Goal: Communication & Community: Answer question/provide support

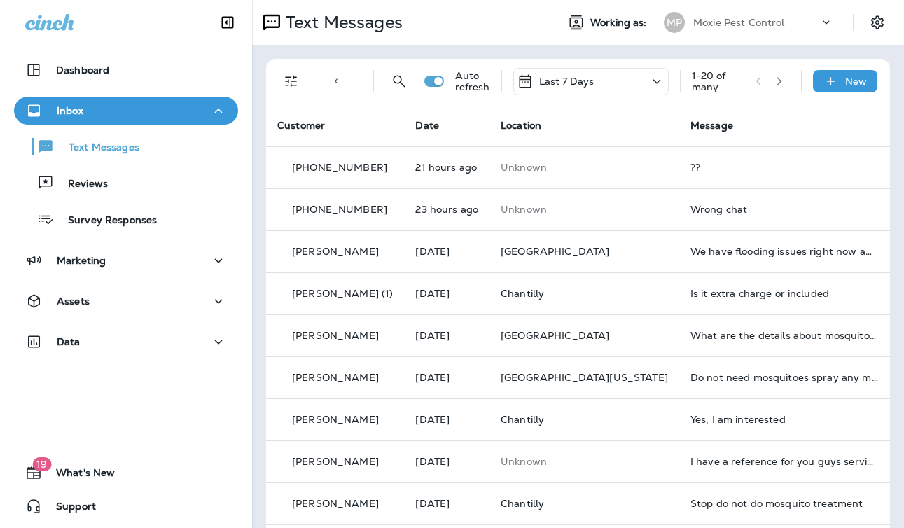
drag, startPoint x: 632, startPoint y: 81, endPoint x: 626, endPoint y: 92, distance: 12.5
click at [632, 81] on div "Last 7 Days" at bounding box center [590, 81] width 155 height 27
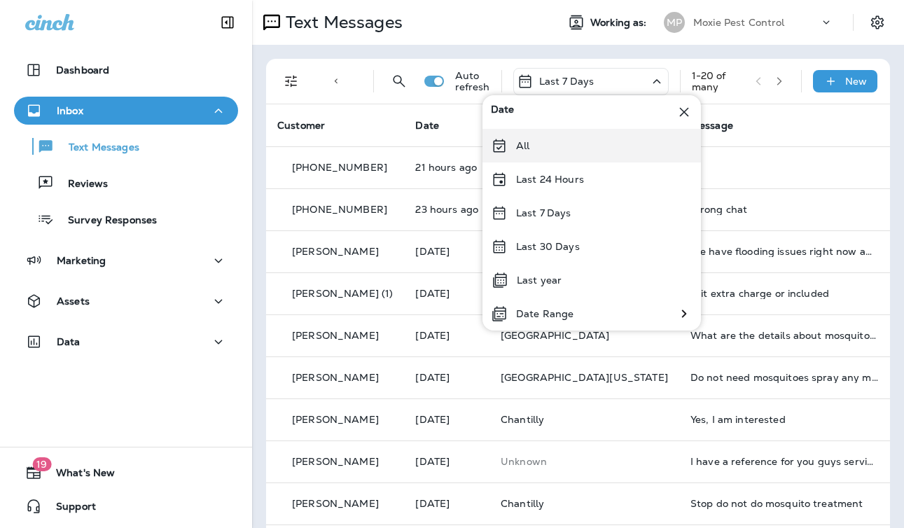
click at [571, 150] on div "All" at bounding box center [592, 146] width 219 height 34
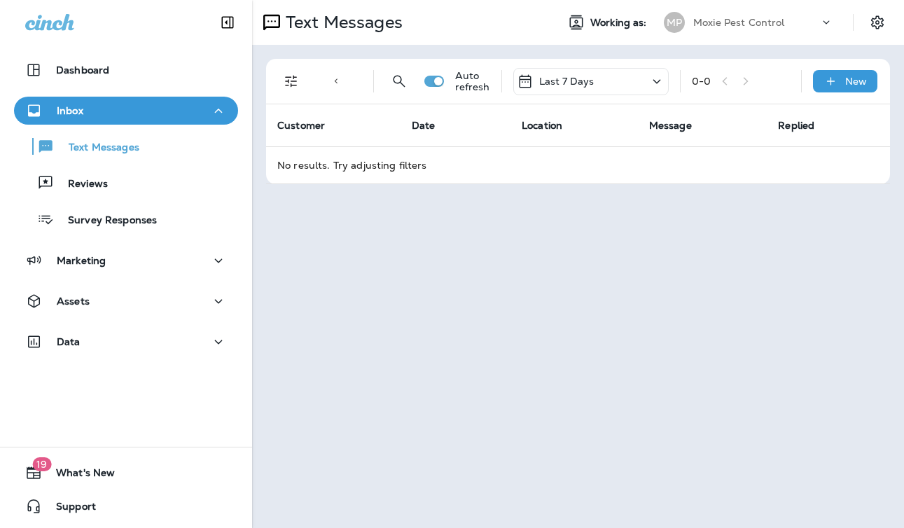
click at [623, 84] on div "Last 7 Days" at bounding box center [590, 81] width 155 height 27
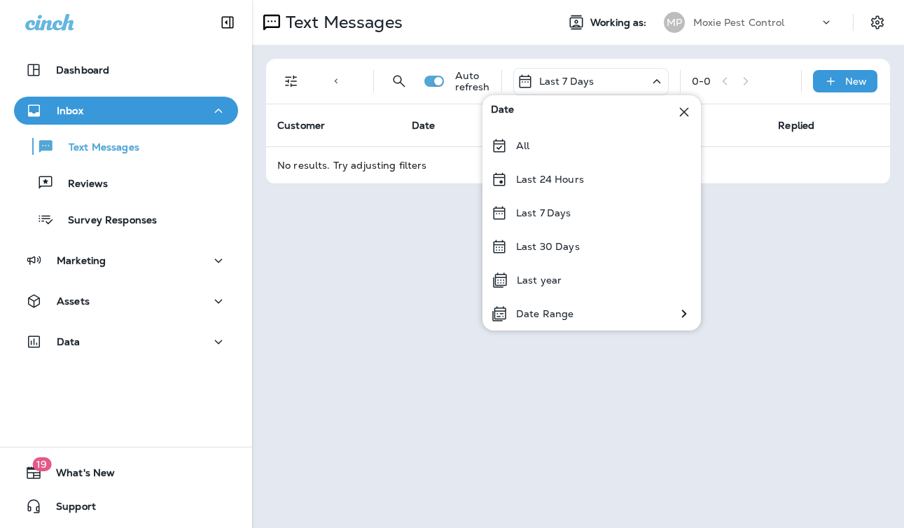
click at [553, 139] on div "All" at bounding box center [592, 146] width 219 height 34
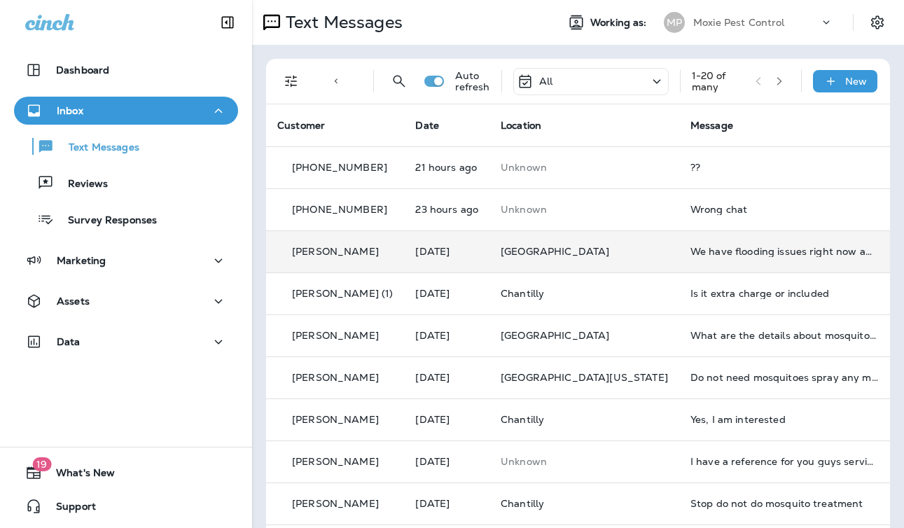
click at [691, 256] on div "We have flooding issues right now and can't accommodate a visit right now" at bounding box center [785, 251] width 188 height 11
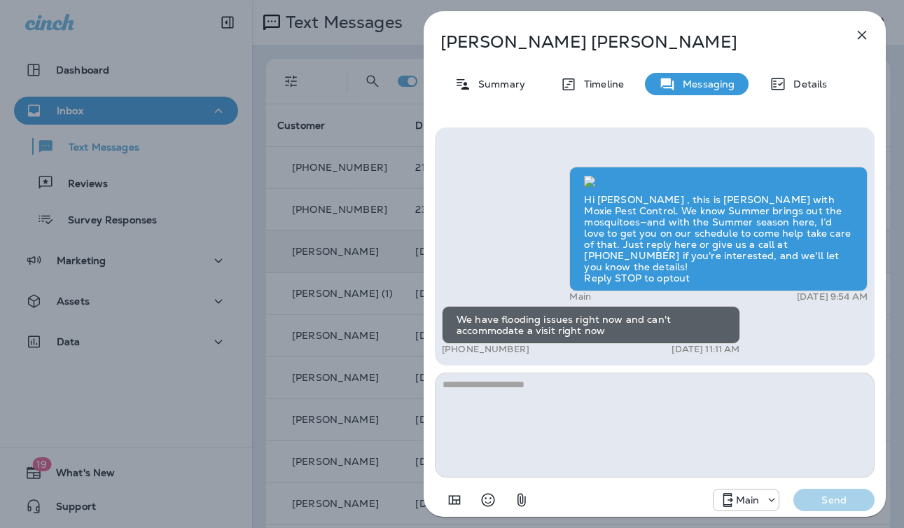
click at [378, 260] on div "[PERSON_NAME] Summary Timeline Messaging Details Hi [PERSON_NAME] , this is [PE…" at bounding box center [452, 264] width 904 height 528
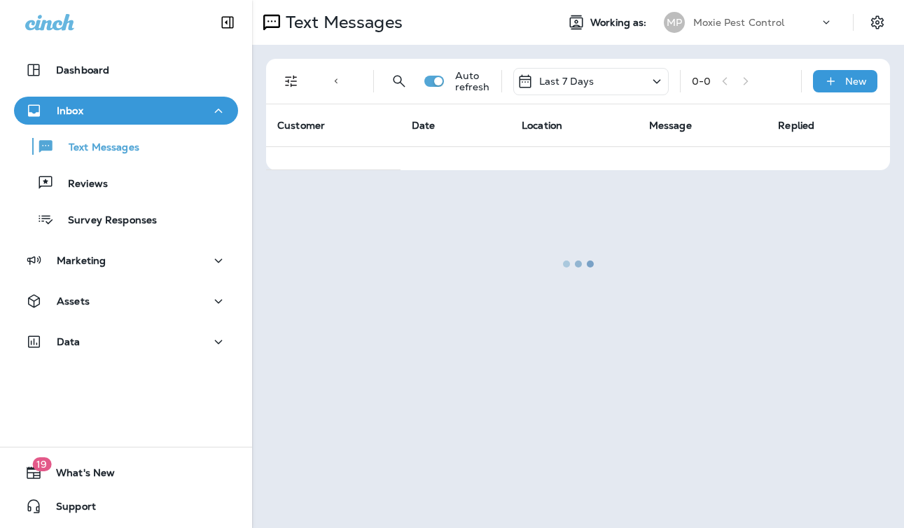
click at [490, 25] on div "Text Messages" at bounding box center [398, 22] width 293 height 28
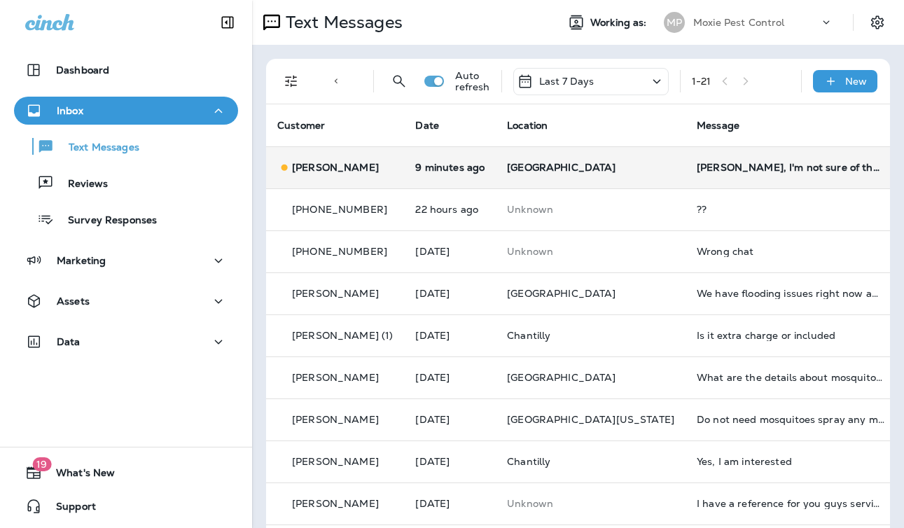
click at [596, 164] on p "[GEOGRAPHIC_DATA]" at bounding box center [590, 167] width 167 height 11
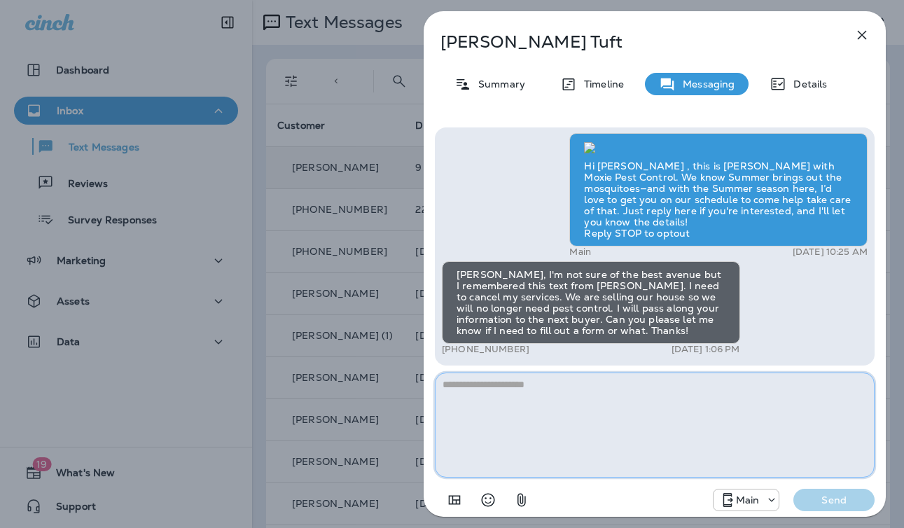
drag, startPoint x: 494, startPoint y: 390, endPoint x: 506, endPoint y: 390, distance: 11.9
click at [494, 390] on textarea at bounding box center [655, 425] width 440 height 105
paste textarea "**********"
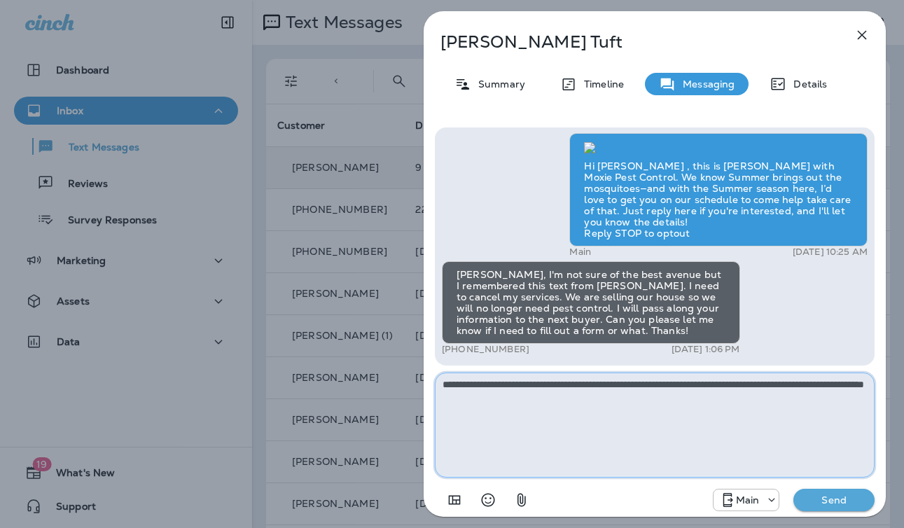
type textarea "**********"
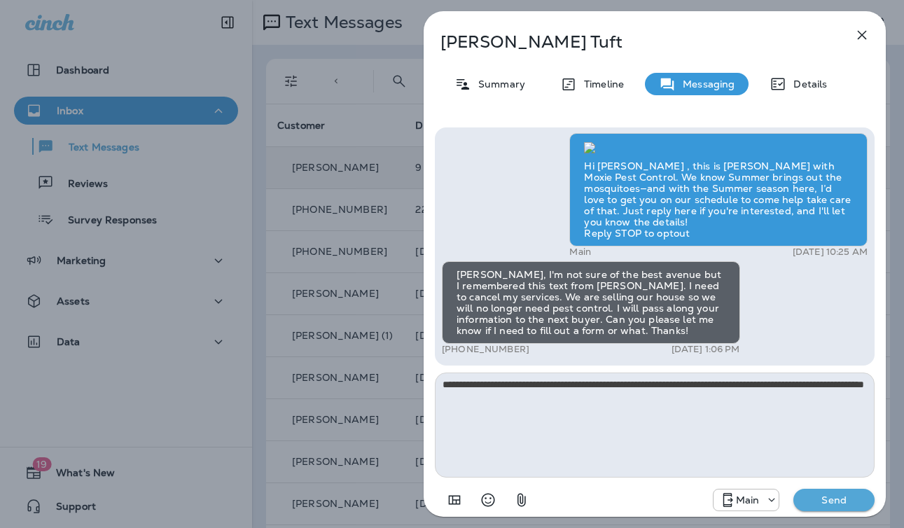
click at [852, 497] on p "Send" at bounding box center [834, 500] width 59 height 13
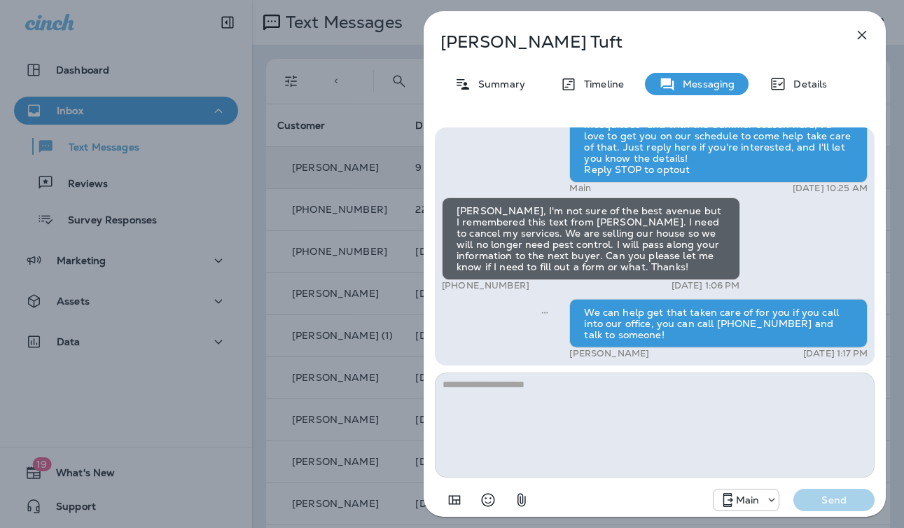
click at [307, 303] on div "Brandy Tuft Summary Timeline Messaging Details Hi Brandy , this is Steven with …" at bounding box center [452, 264] width 904 height 528
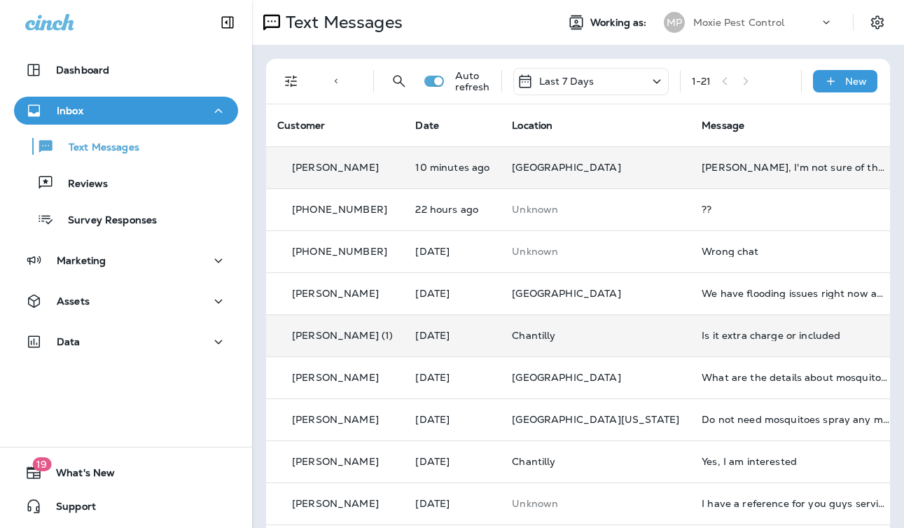
click at [691, 342] on td "Is it extra charge or included" at bounding box center [796, 335] width 210 height 42
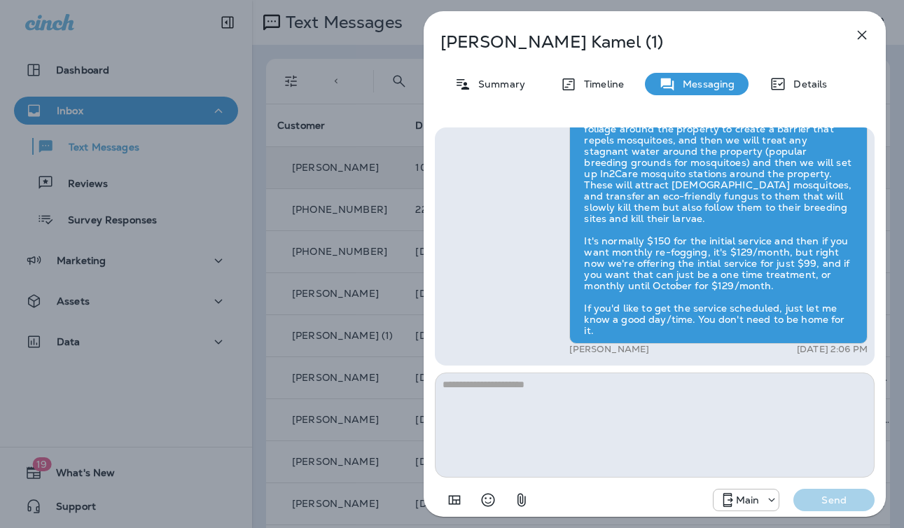
click at [411, 296] on div "Ihab Kamel (1) Summary Timeline Messaging Details Hi Ihab , this is Steven with…" at bounding box center [654, 264] width 499 height 528
